Goal: Find specific page/section: Find specific page/section

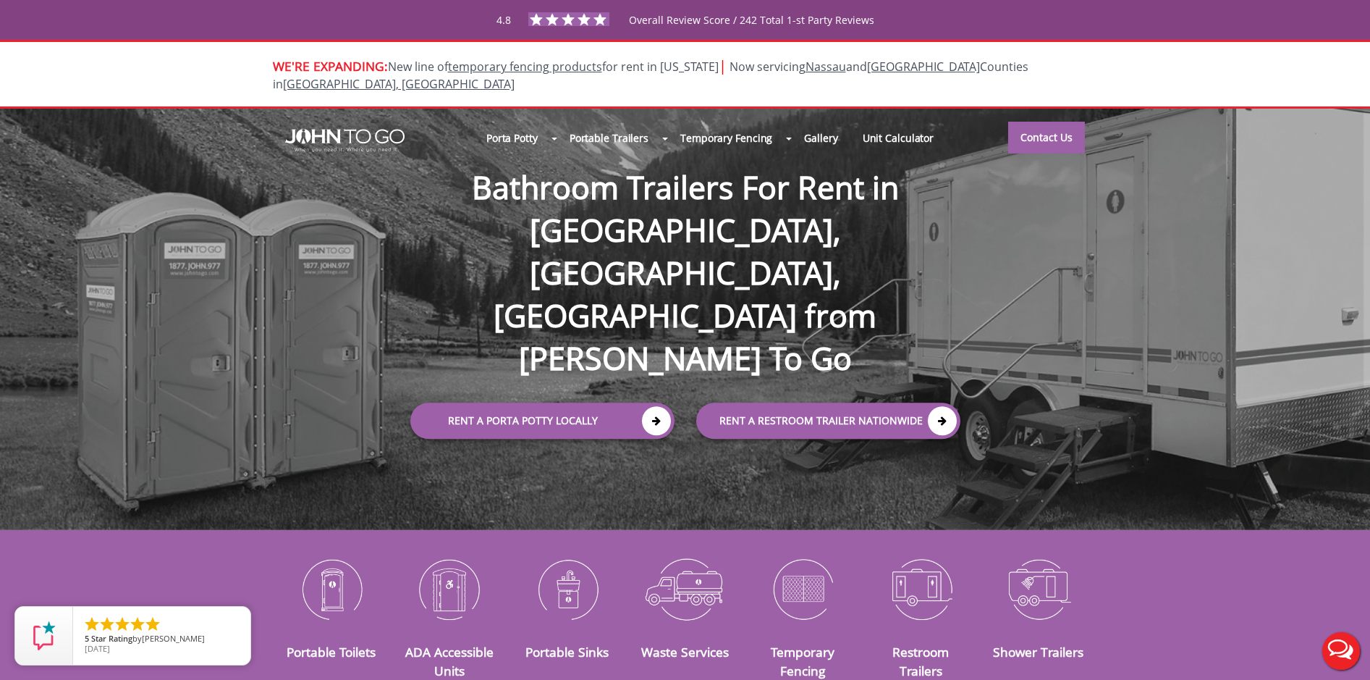
click at [808, 175] on h1 "Bathroom Trailers For Rent in [GEOGRAPHIC_DATA], [GEOGRAPHIC_DATA], [GEOGRAPHIC…" at bounding box center [685, 249] width 579 height 261
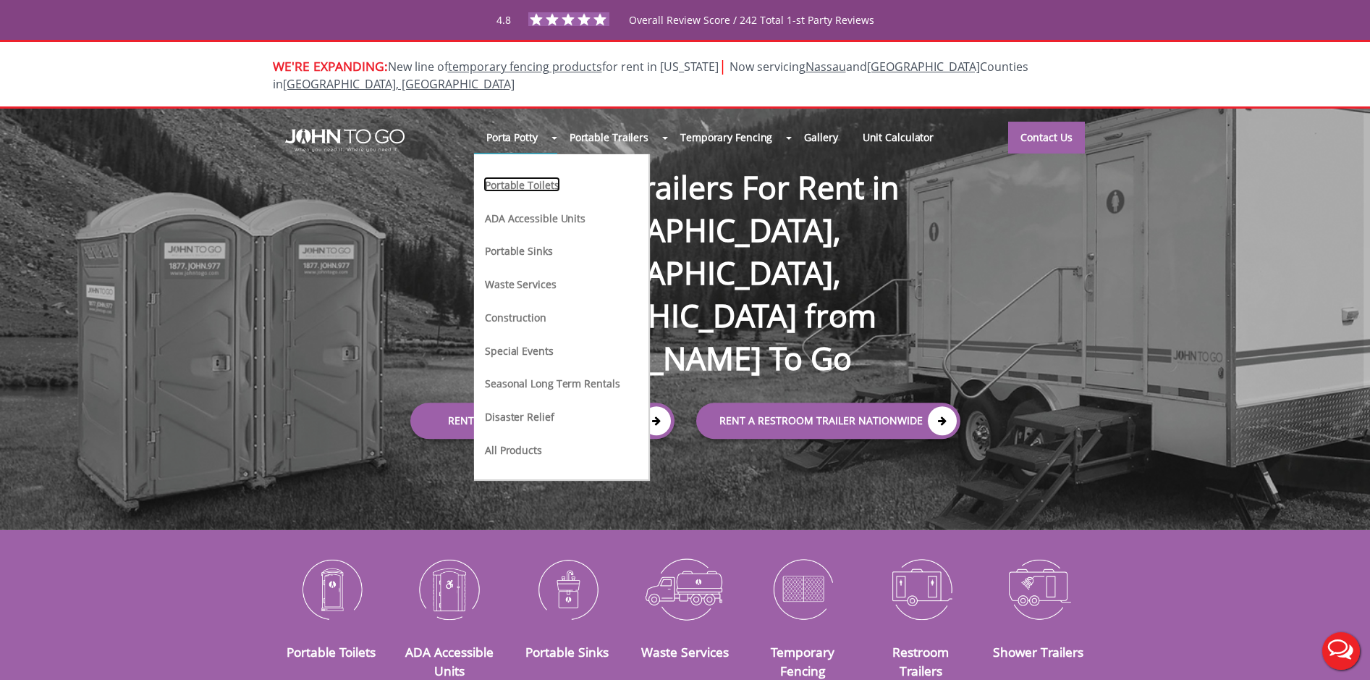
click at [521, 177] on link "Portable Toilets" at bounding box center [521, 184] width 77 height 15
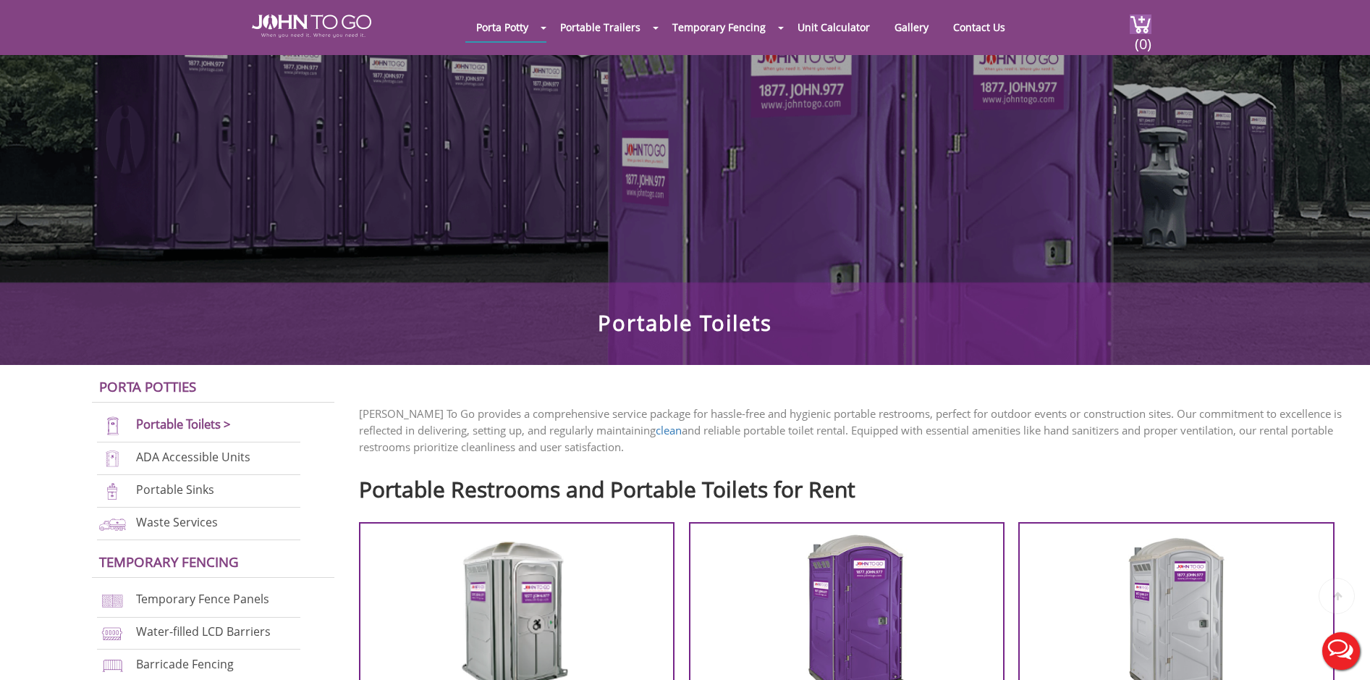
scroll to position [277, 0]
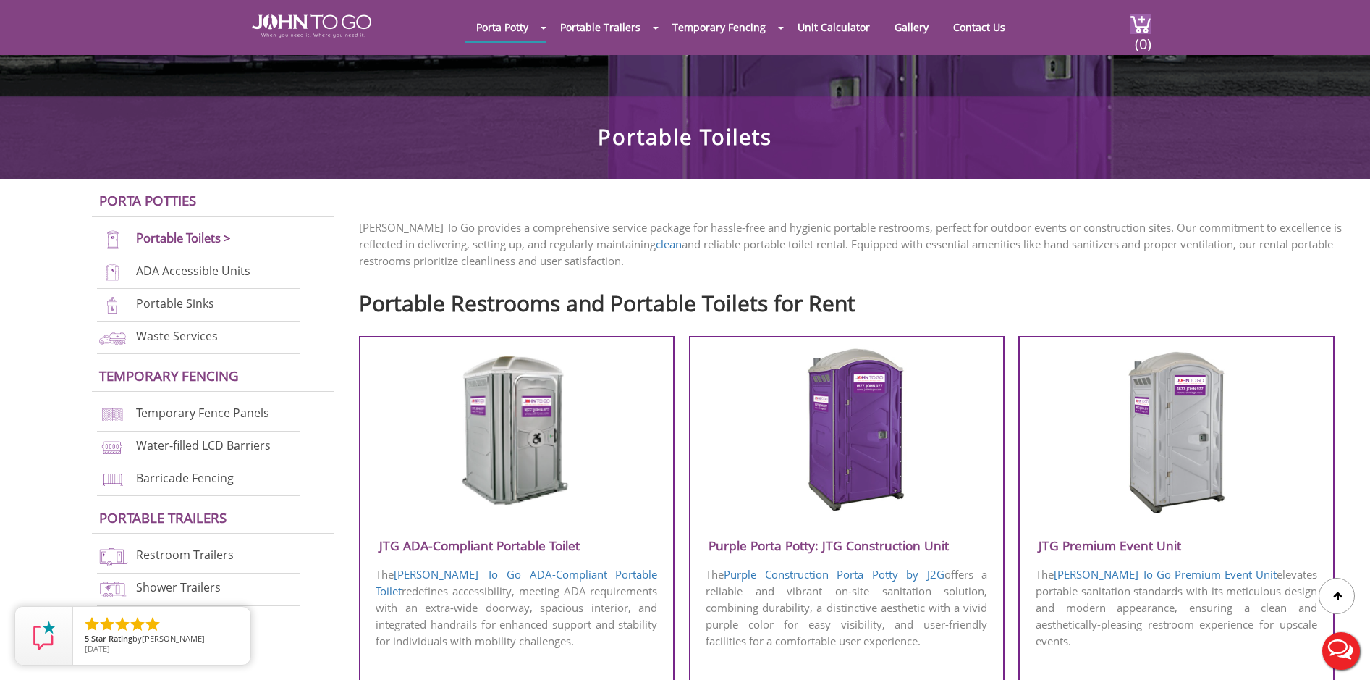
click at [884, 487] on img at bounding box center [846, 430] width 138 height 166
